Goal: Find specific page/section: Find specific page/section

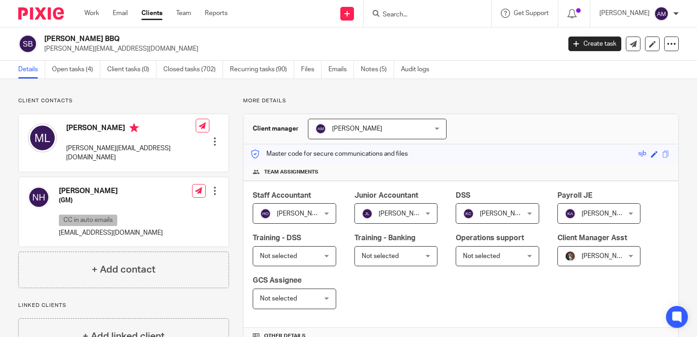
click at [414, 16] on input "Search" at bounding box center [423, 15] width 82 height 8
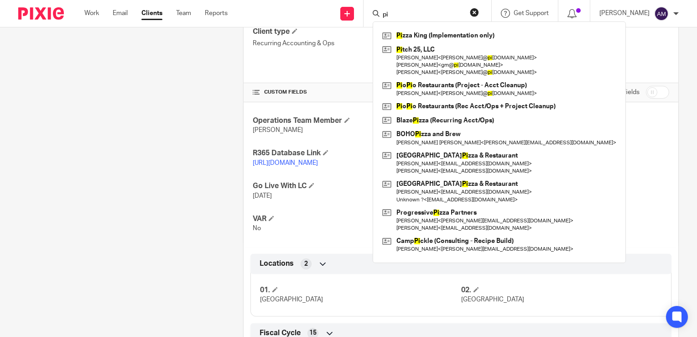
type input "p"
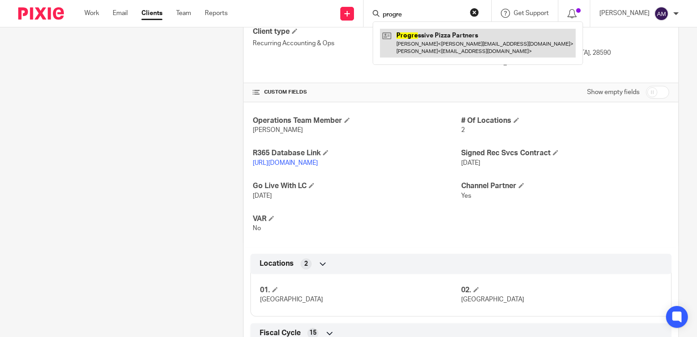
type input "progre"
click at [439, 50] on link at bounding box center [478, 43] width 196 height 28
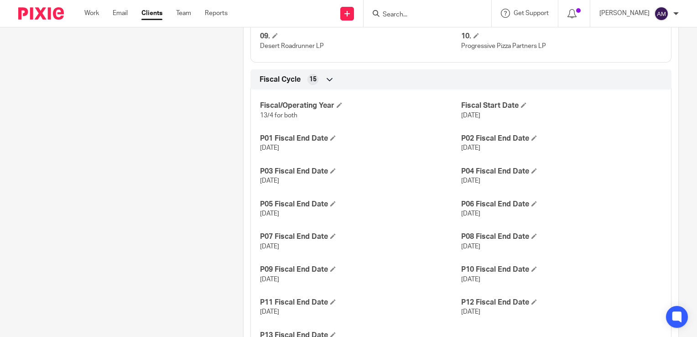
scroll to position [677, 0]
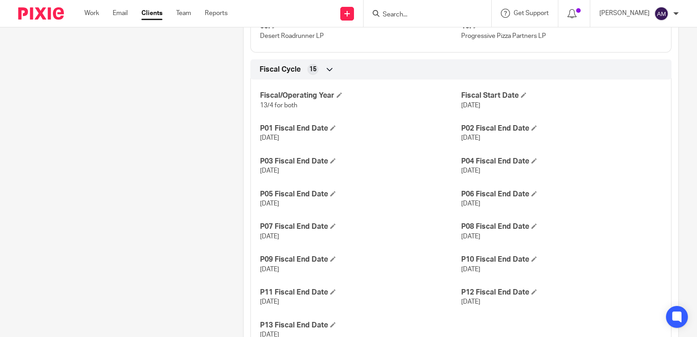
click at [215, 231] on div "Client contacts Danny Oracion (Ops Director) CC in auto emails 469-426-5719 dan…" at bounding box center [116, 43] width 225 height 1246
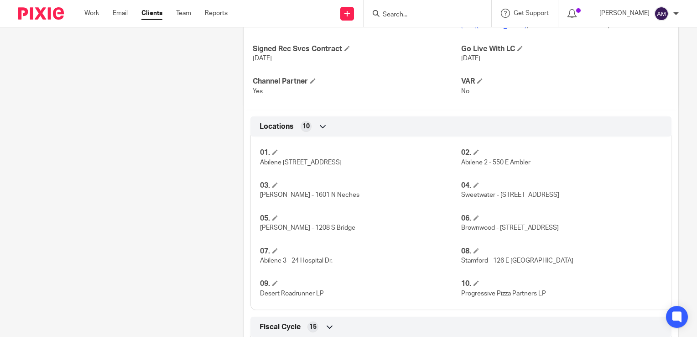
scroll to position [359, 0]
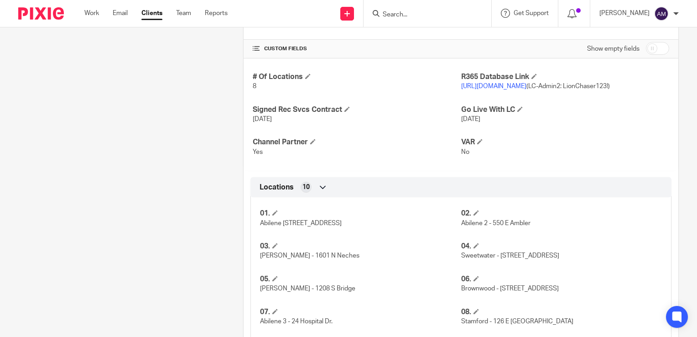
click at [413, 10] on form at bounding box center [430, 13] width 97 height 11
click at [405, 10] on form at bounding box center [430, 13] width 97 height 11
click at [401, 15] on input "Search" at bounding box center [423, 15] width 82 height 8
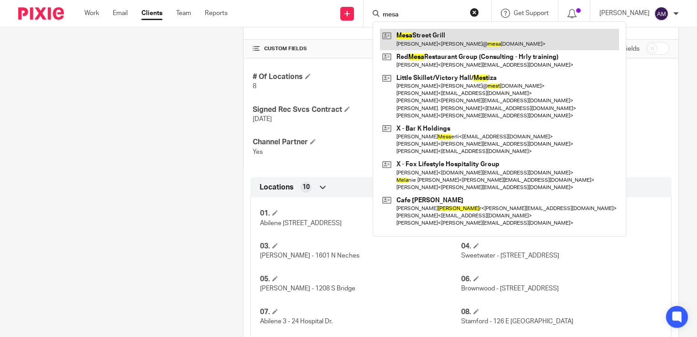
type input "mesa"
click at [434, 37] on link at bounding box center [499, 39] width 239 height 21
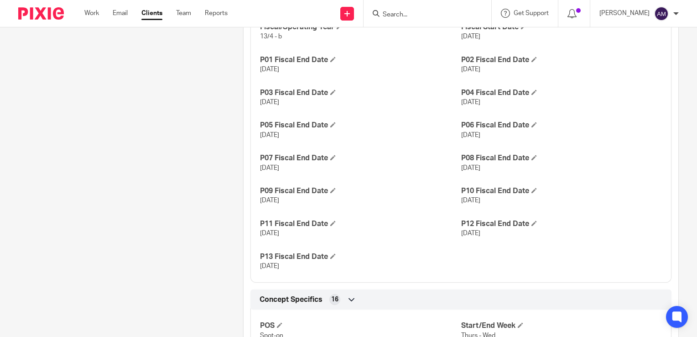
scroll to position [565, 0]
click at [439, 19] on form at bounding box center [430, 13] width 97 height 11
click at [411, 12] on input "Search" at bounding box center [423, 15] width 82 height 8
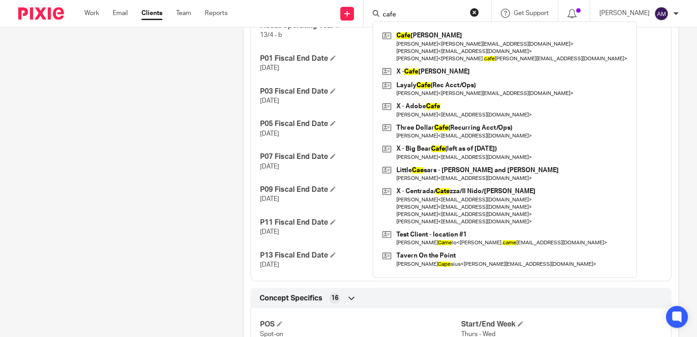
type input "cafe"
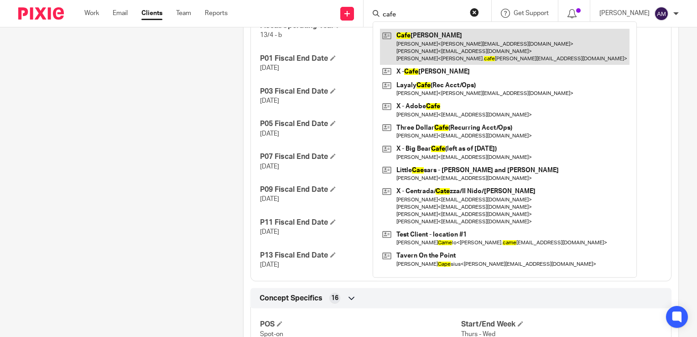
click at [418, 45] on link at bounding box center [505, 47] width 250 height 36
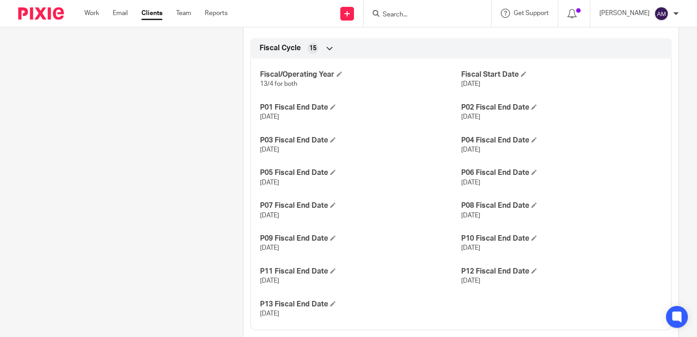
scroll to position [528, 0]
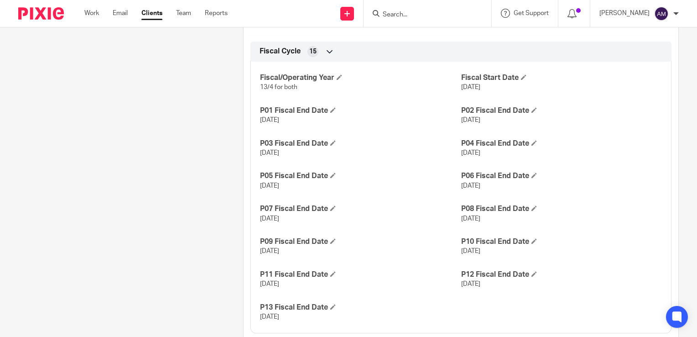
click at [421, 14] on input "Search" at bounding box center [423, 15] width 82 height 8
type input "MESA"
click button "submit" at bounding box center [0, 0] width 0 height 0
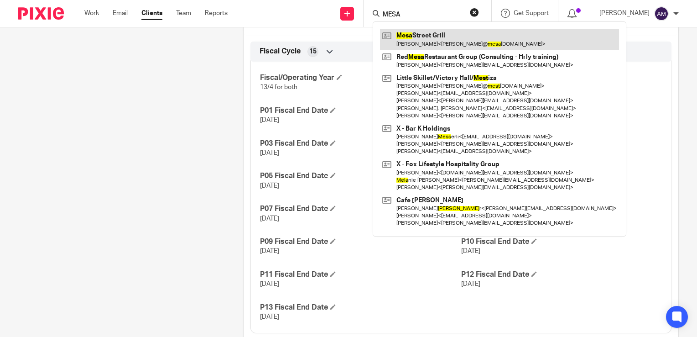
click at [429, 36] on link at bounding box center [499, 39] width 239 height 21
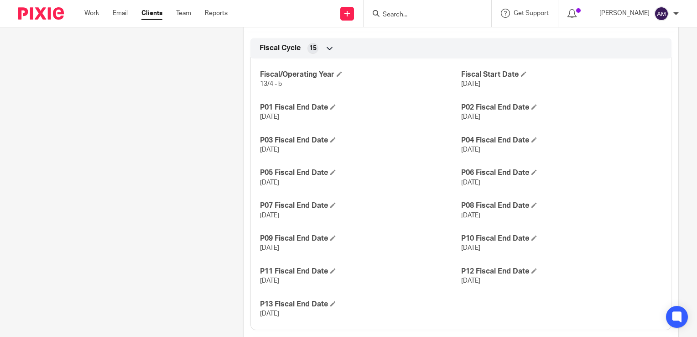
scroll to position [536, 0]
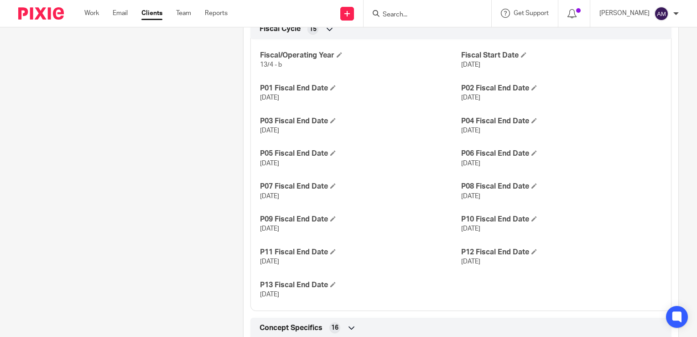
click at [412, 18] on input "Search" at bounding box center [423, 15] width 82 height 8
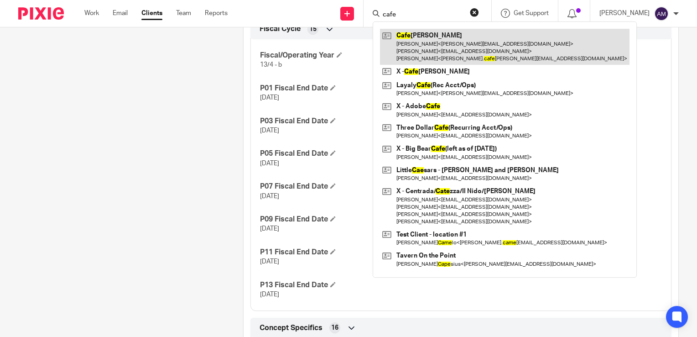
type input "cafe"
click at [444, 47] on link at bounding box center [505, 47] width 250 height 36
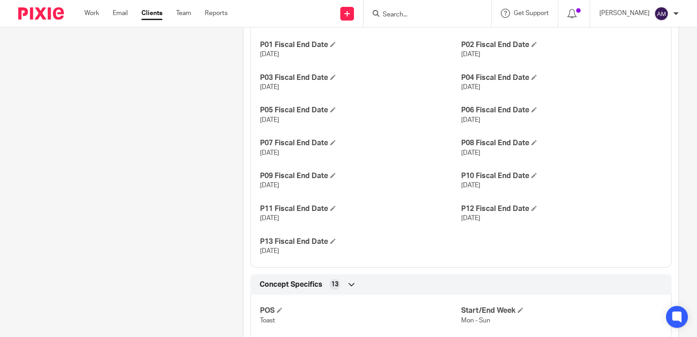
scroll to position [593, 0]
click at [423, 17] on input "Search" at bounding box center [423, 15] width 82 height 8
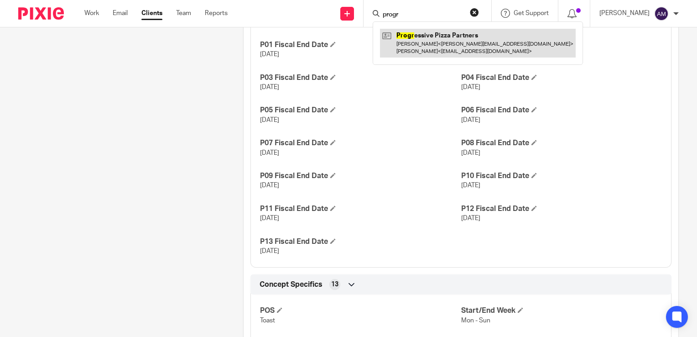
type input "progr"
click at [444, 54] on link at bounding box center [478, 43] width 196 height 28
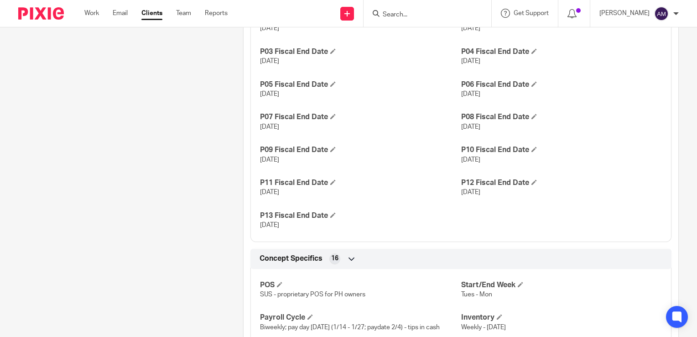
scroll to position [788, 0]
click at [559, 144] on h4 "P10 Fiscal End Date" at bounding box center [561, 149] width 201 height 10
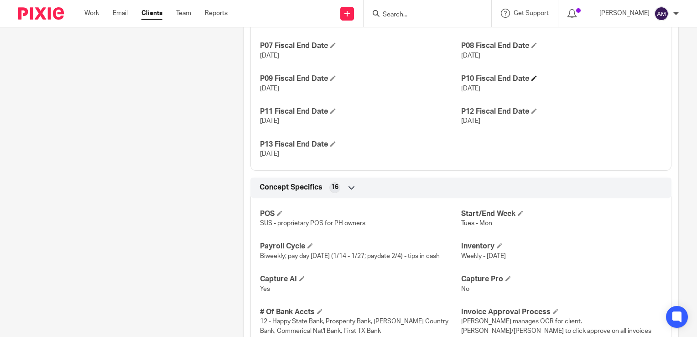
scroll to position [865, 0]
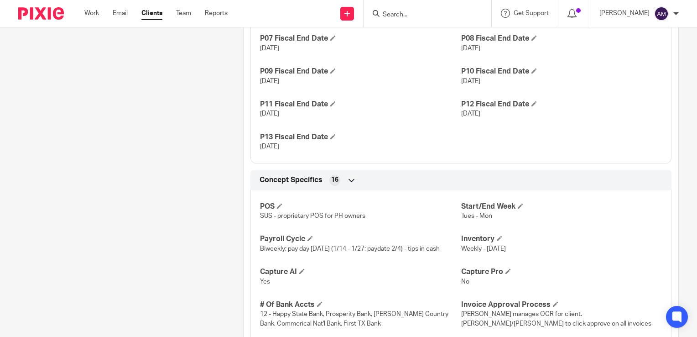
click at [418, 14] on input "Search" at bounding box center [423, 15] width 82 height 8
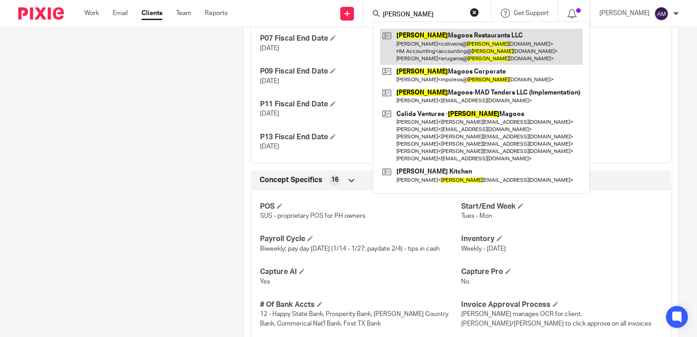
type input "[PERSON_NAME]"
click at [434, 41] on link at bounding box center [481, 47] width 203 height 36
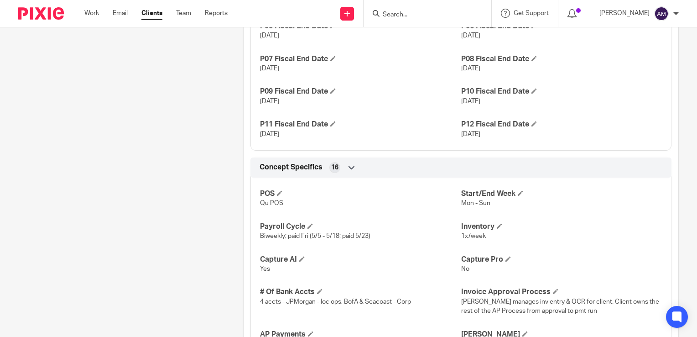
scroll to position [817, 0]
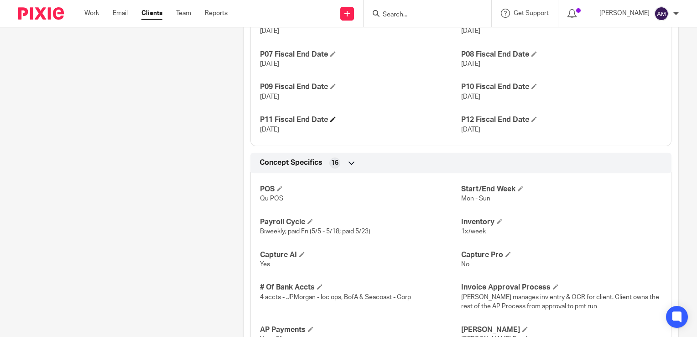
click at [433, 125] on h4 "P11 Fiscal End Date" at bounding box center [360, 120] width 201 height 10
click at [403, 125] on h4 "P11 Fiscal End Date" at bounding box center [360, 120] width 201 height 10
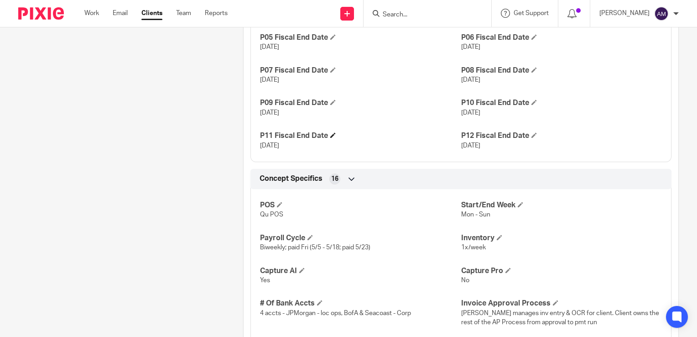
scroll to position [840, 0]
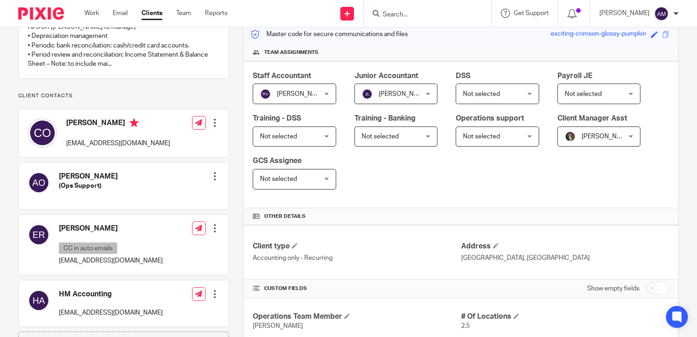
scroll to position [0, 0]
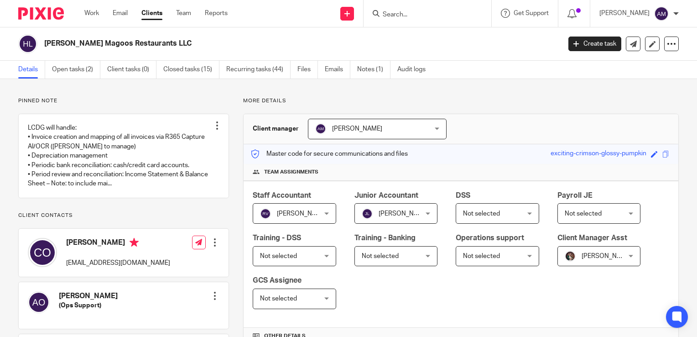
click at [414, 16] on input "Search" at bounding box center [423, 15] width 82 height 8
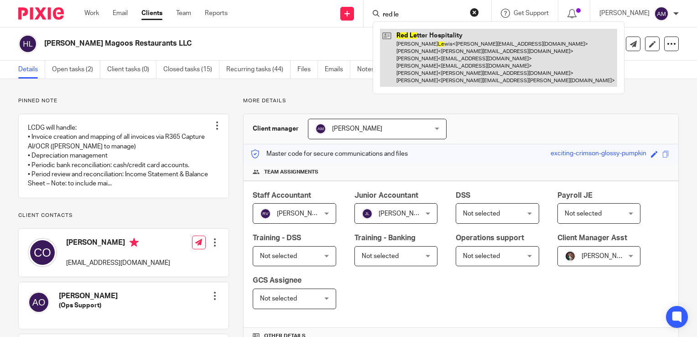
type input "red le"
click at [460, 63] on link at bounding box center [498, 58] width 237 height 58
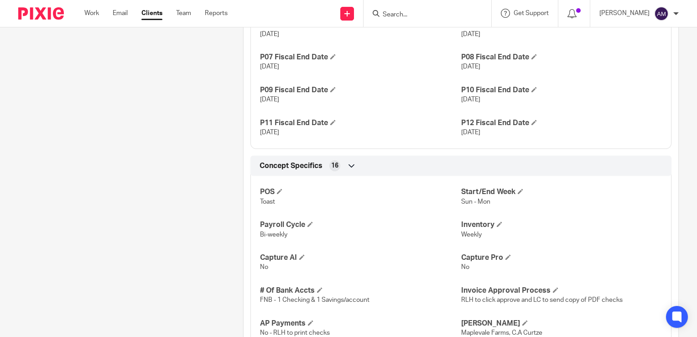
scroll to position [748, 0]
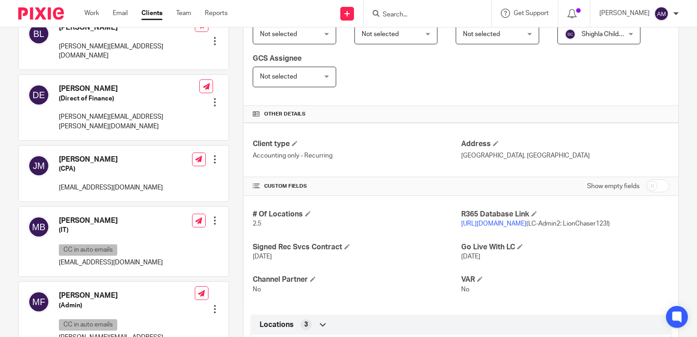
scroll to position [0, 0]
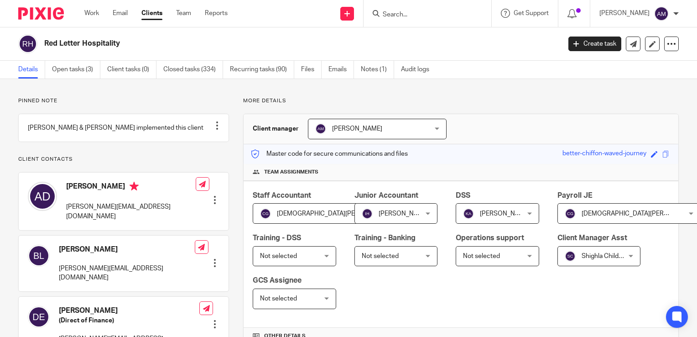
click at [413, 12] on input "Search" at bounding box center [423, 15] width 82 height 8
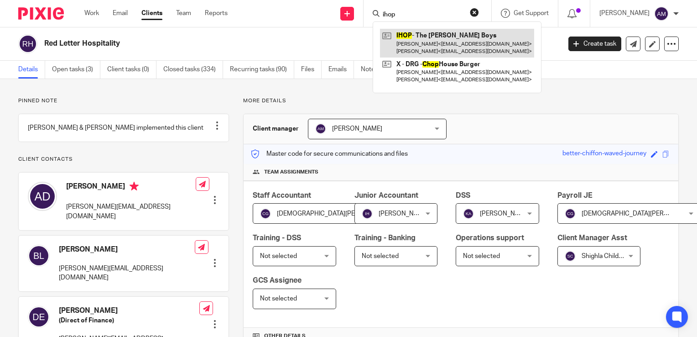
type input "ihop"
click at [453, 38] on link at bounding box center [457, 43] width 154 height 28
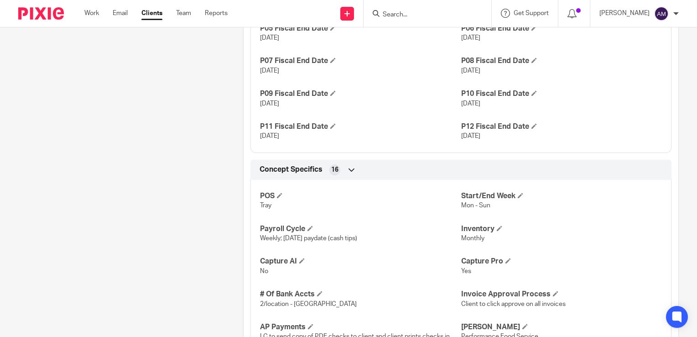
scroll to position [763, 0]
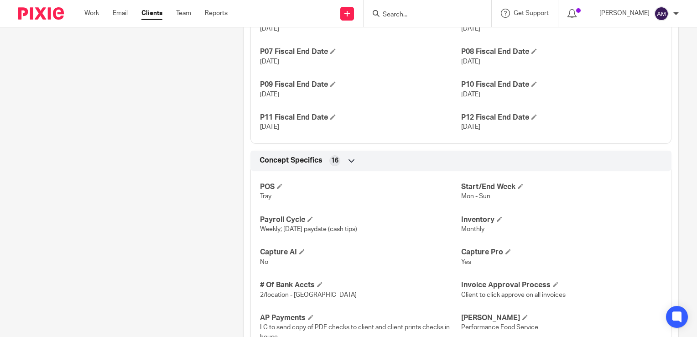
click at [420, 14] on input "Search" at bounding box center [423, 15] width 82 height 8
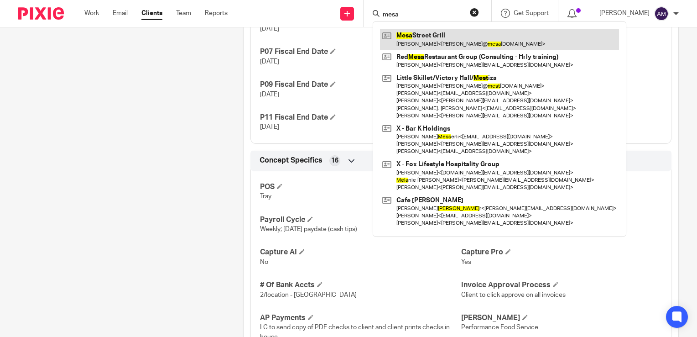
type input "mesa"
click at [434, 41] on link at bounding box center [499, 39] width 239 height 21
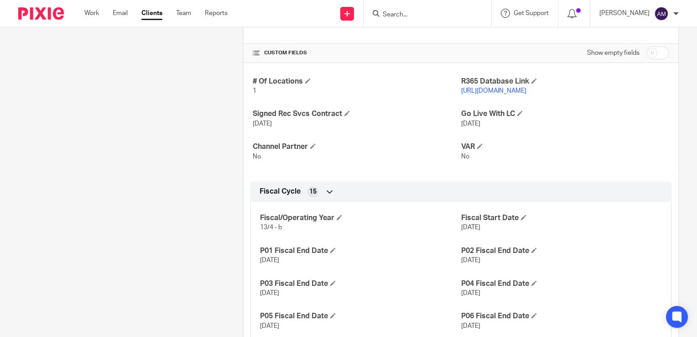
scroll to position [352, 0]
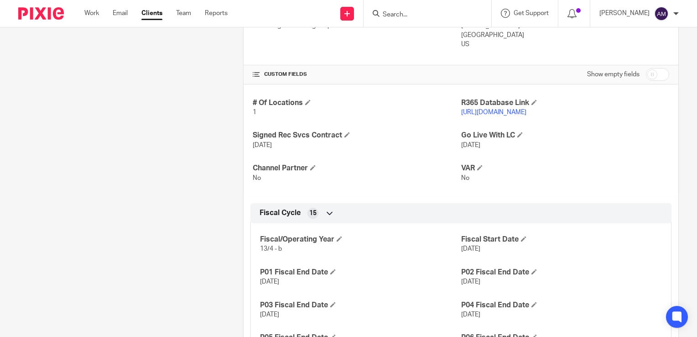
click at [493, 111] on link "[URL][DOMAIN_NAME]" at bounding box center [493, 112] width 65 height 6
click at [405, 12] on input "Search" at bounding box center [423, 15] width 82 height 8
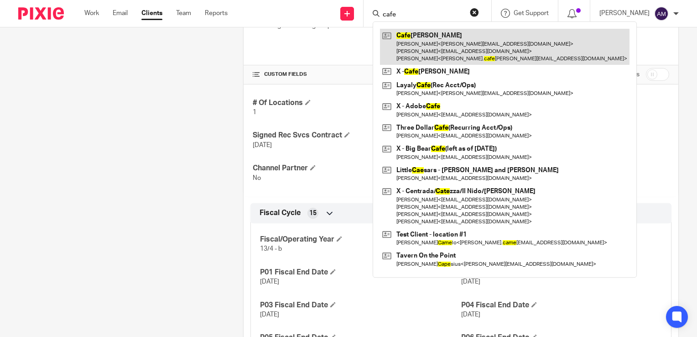
type input "cafe"
click at [442, 44] on link at bounding box center [505, 47] width 250 height 36
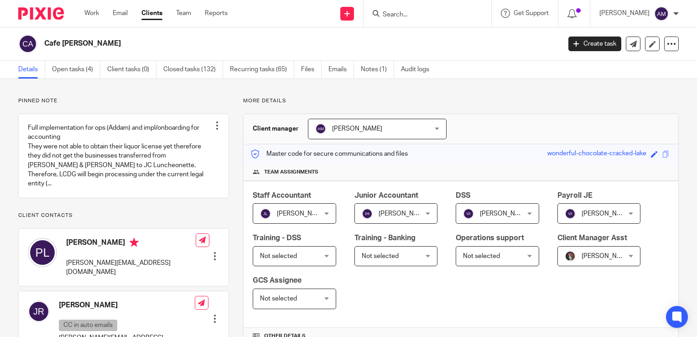
click at [117, 99] on p "Pinned note" at bounding box center [123, 100] width 211 height 7
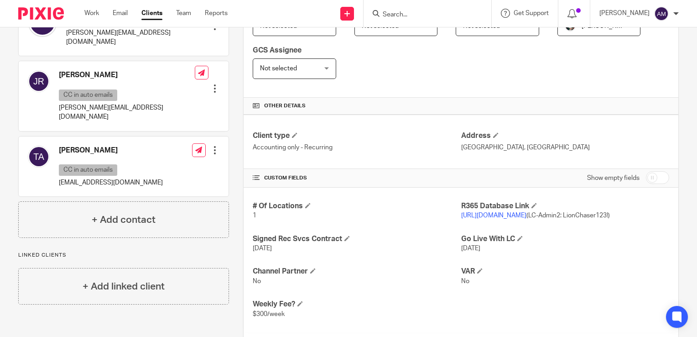
click at [477, 214] on link "[URL][DOMAIN_NAME]" at bounding box center [493, 215] width 65 height 6
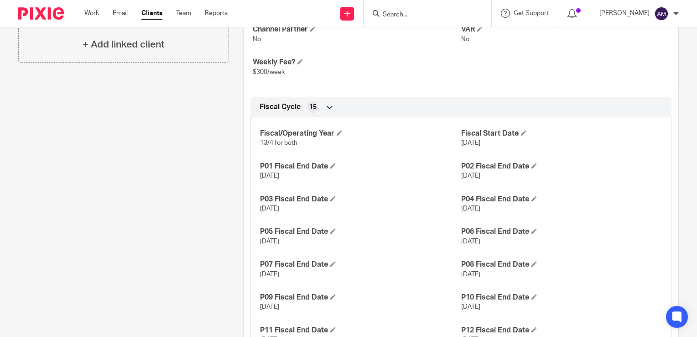
scroll to position [595, 0]
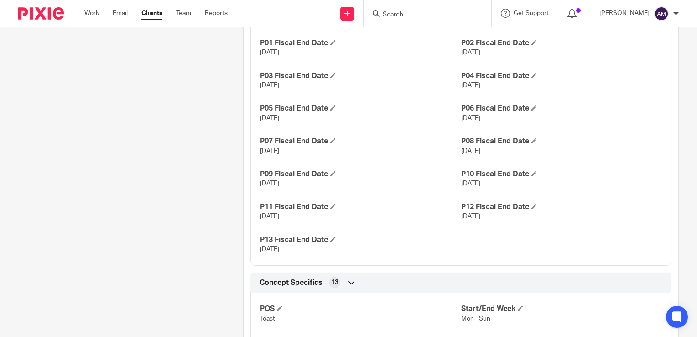
click at [425, 13] on input "Search" at bounding box center [423, 15] width 82 height 8
type input "MESA"
click button "submit" at bounding box center [0, 0] width 0 height 0
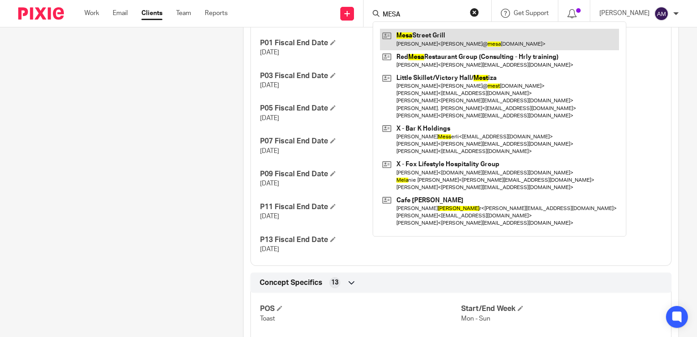
click at [418, 44] on link at bounding box center [499, 39] width 239 height 21
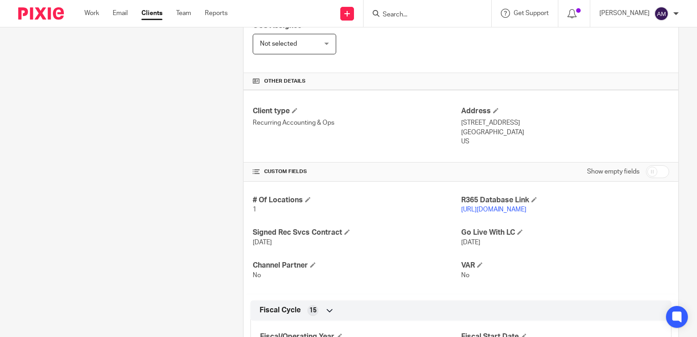
scroll to position [376, 0]
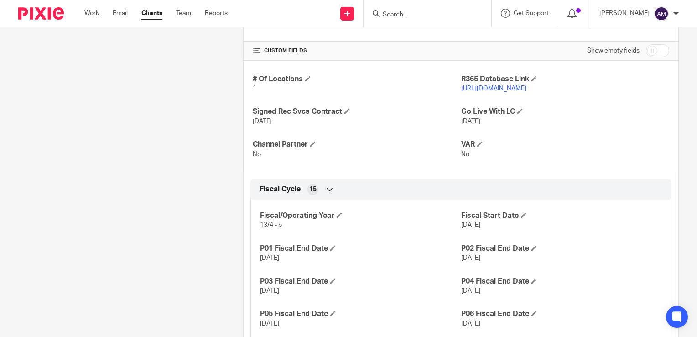
click at [494, 89] on link "[URL][DOMAIN_NAME]" at bounding box center [493, 88] width 65 height 6
click at [527, 88] on link "[URL][DOMAIN_NAME]" at bounding box center [493, 88] width 65 height 6
